Goal: Information Seeking & Learning: Learn about a topic

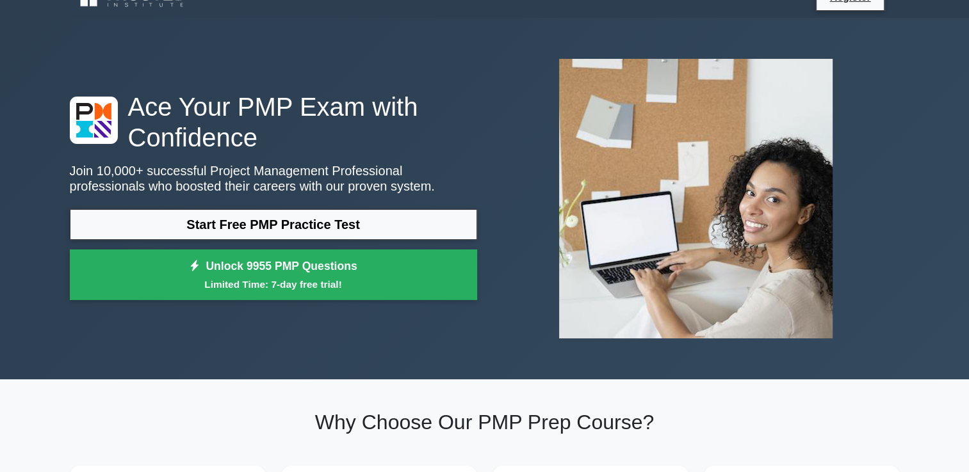
scroll to position [26, 0]
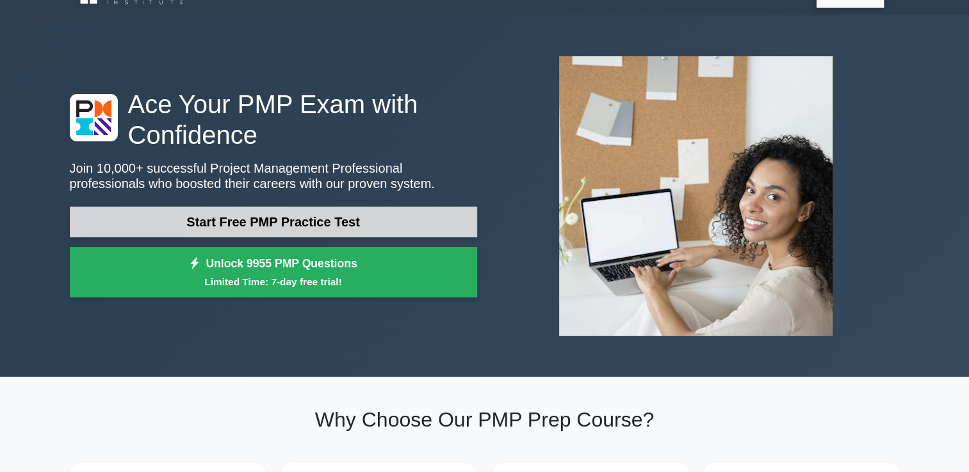
click at [277, 224] on link "Start Free PMP Practice Test" at bounding box center [273, 222] width 407 height 31
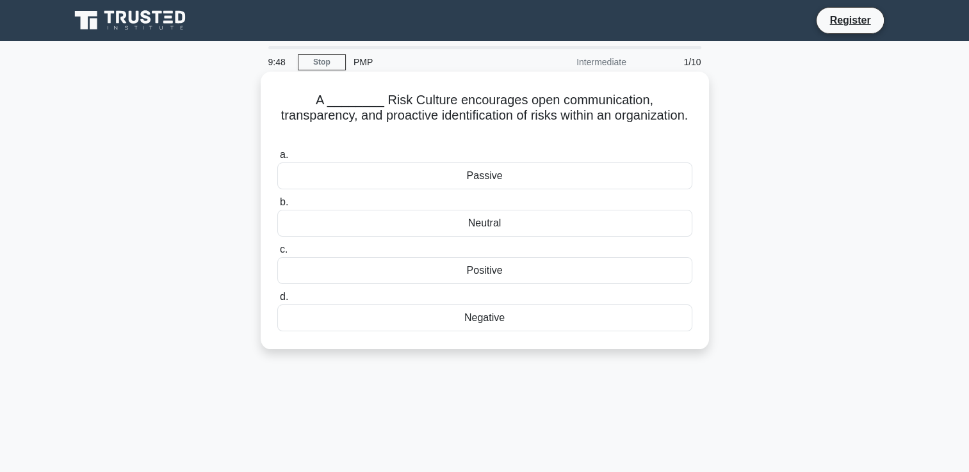
click at [394, 257] on div "Positive" at bounding box center [484, 270] width 415 height 27
click at [277, 254] on input "c. Positive" at bounding box center [277, 250] width 0 height 8
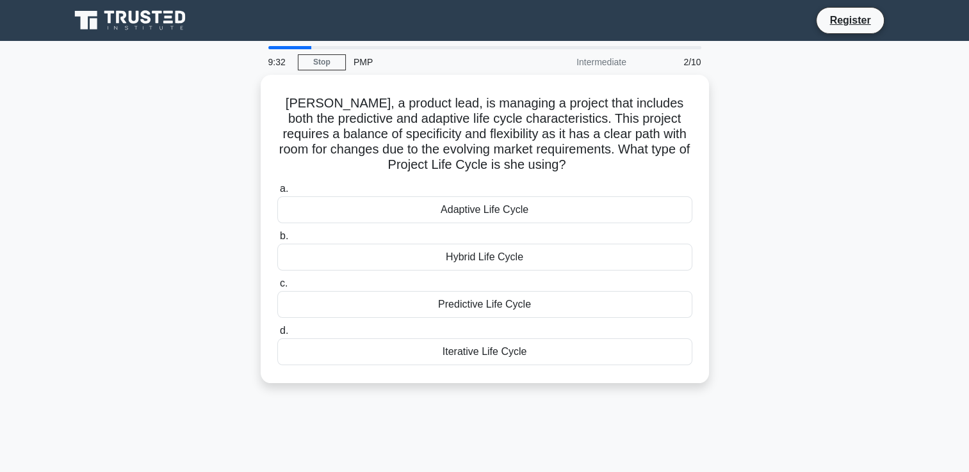
click at [394, 257] on div "Hybrid Life Cycle" at bounding box center [484, 257] width 415 height 27
click at [277, 241] on input "b. Hybrid Life Cycle" at bounding box center [277, 236] width 0 height 8
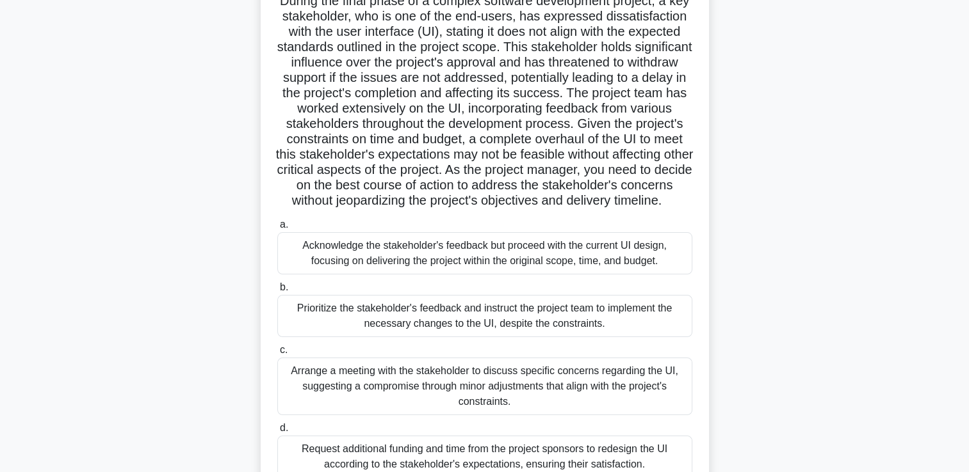
scroll to position [128, 0]
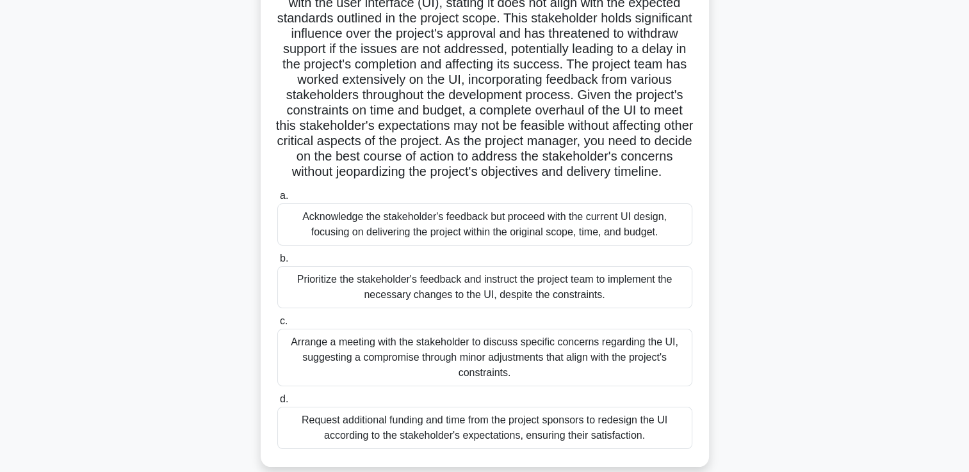
click at [699, 291] on div ".spinner_0XTQ{transform-origin:center;animation:spinner_y6GP .75s linear infini…" at bounding box center [485, 205] width 438 height 513
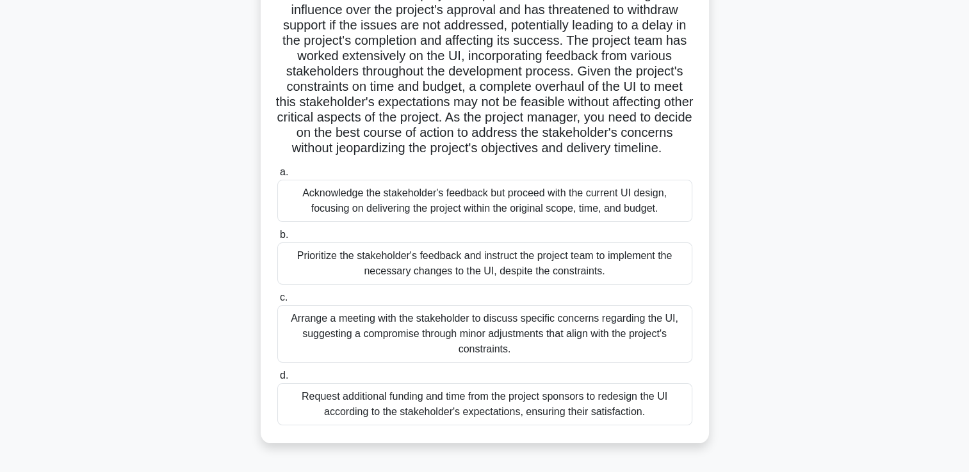
scroll to position [142, 0]
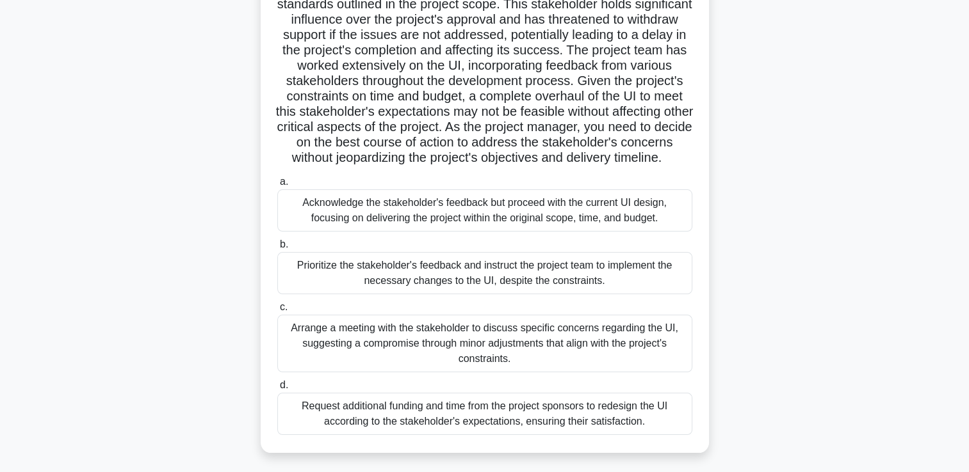
click at [508, 224] on div "Acknowledge the stakeholder's feedback but proceed with the current UI design, …" at bounding box center [484, 210] width 415 height 42
click at [277, 186] on input "a. Acknowledge the stakeholder's feedback but proceed with the current UI desig…" at bounding box center [277, 182] width 0 height 8
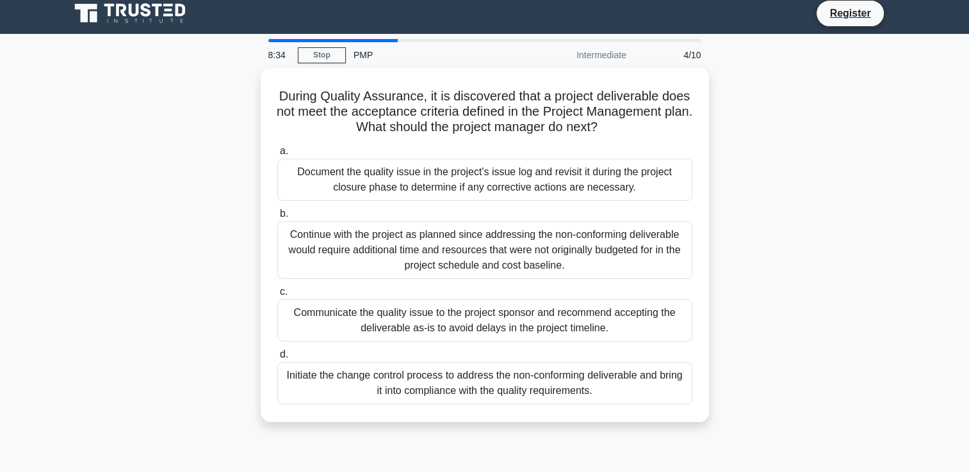
scroll to position [0, 0]
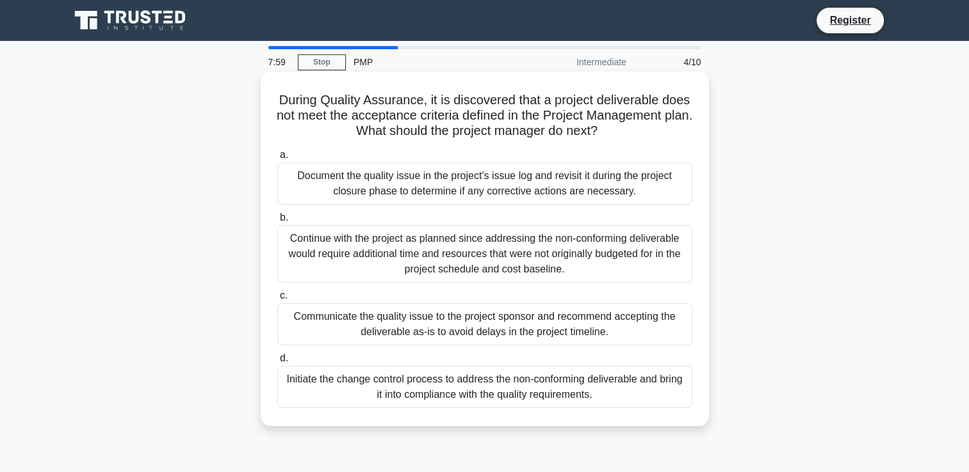
click at [558, 398] on div "Initiate the change control process to address the non-conforming deliverable a…" at bounding box center [484, 387] width 415 height 42
click at [277, 363] on input "d. Initiate the change control process to address the non-conforming deliverabl…" at bounding box center [277, 359] width 0 height 8
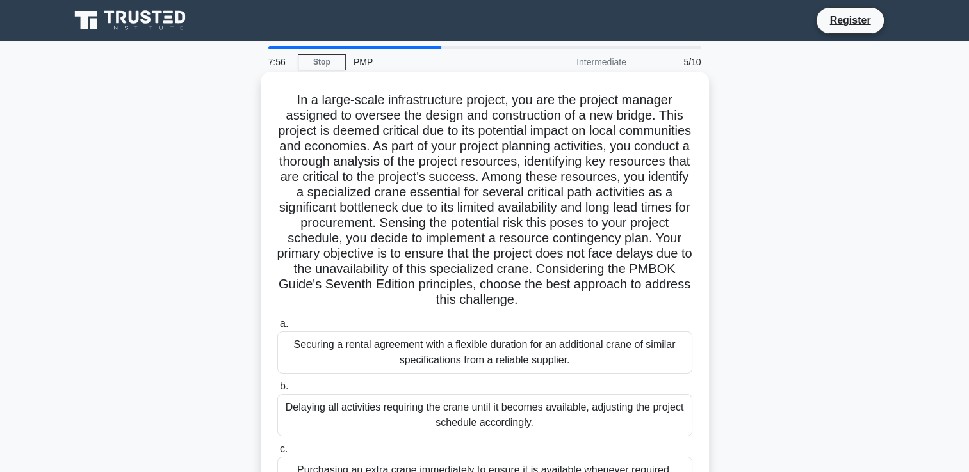
click at [704, 334] on div "In a large-scale infrastructure project, you are the project manager assigned t…" at bounding box center [485, 326] width 448 height 508
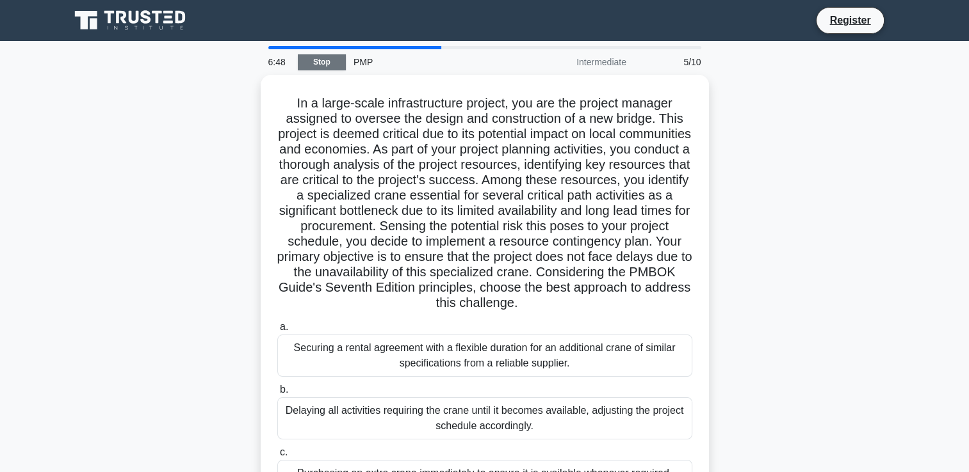
click at [316, 63] on link "Stop" at bounding box center [322, 62] width 48 height 16
click at [319, 67] on link "Stop" at bounding box center [322, 62] width 48 height 16
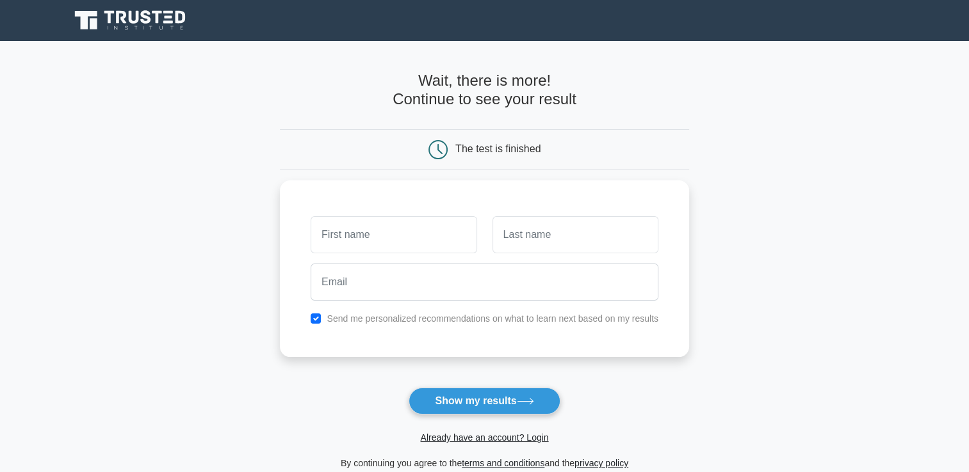
click at [97, 113] on main "Wait, there is more! Continue to see your result The test is finished and the" at bounding box center [484, 271] width 969 height 461
